Goal: Task Accomplishment & Management: Use online tool/utility

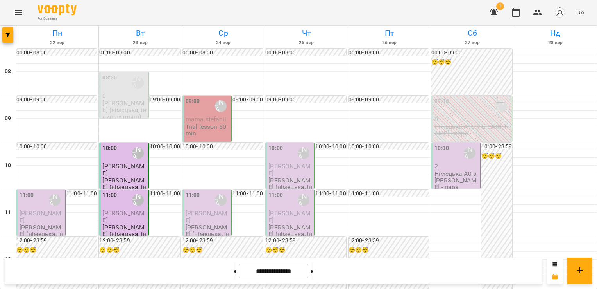
click at [555, 13] on img "button" at bounding box center [560, 12] width 11 height 11
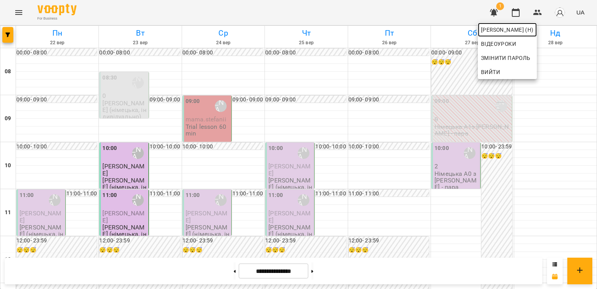
click at [537, 24] on link "[PERSON_NAME] (н)" at bounding box center [507, 30] width 59 height 14
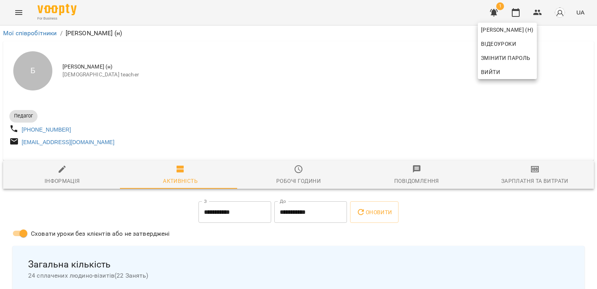
click at [533, 178] on div at bounding box center [298, 144] width 597 height 289
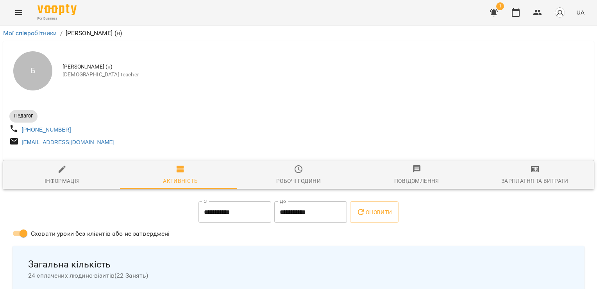
click at [533, 178] on span "Зарплатня та Витрати" at bounding box center [535, 174] width 109 height 21
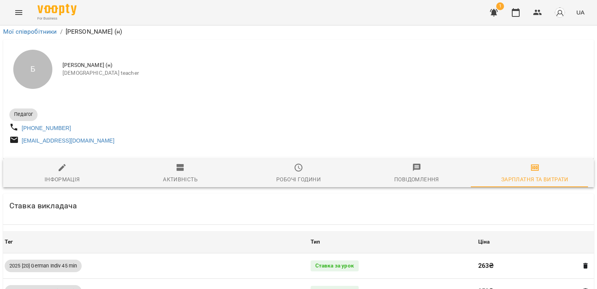
scroll to position [723, 0]
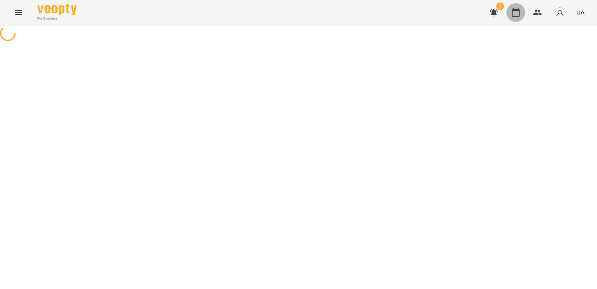
click at [518, 14] on icon "button" at bounding box center [515, 12] width 9 height 9
